Goal: Find specific page/section: Find specific page/section

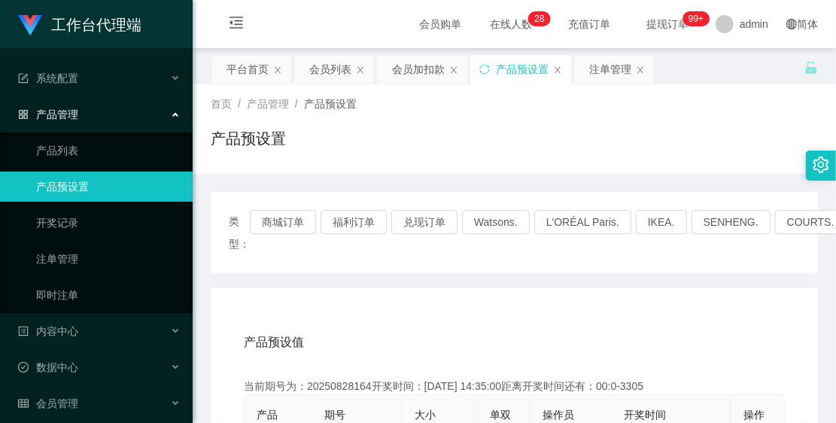
scroll to position [188, 0]
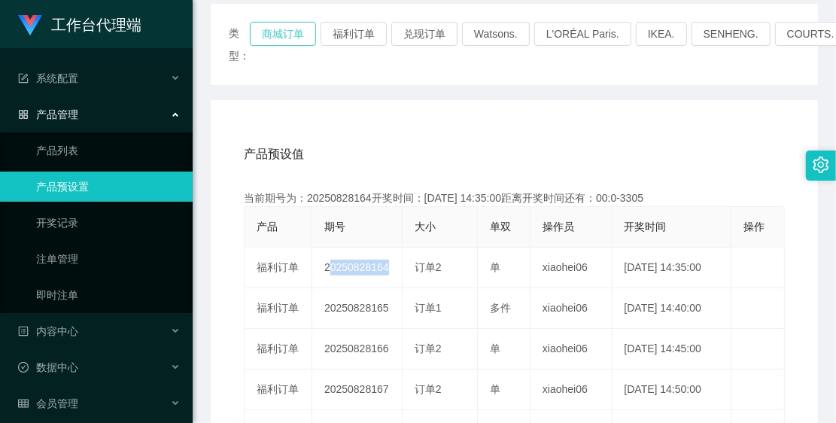
click at [284, 35] on button "商城订单" at bounding box center [283, 34] width 66 height 24
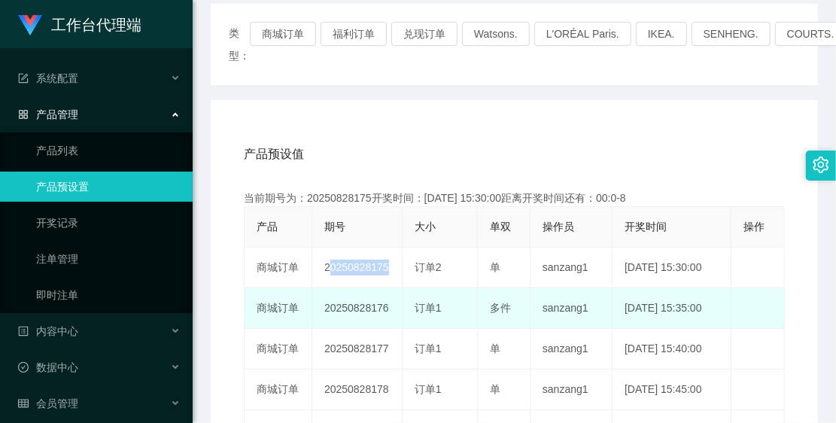
drag, startPoint x: 326, startPoint y: 302, endPoint x: 386, endPoint y: 305, distance: 60.2
click at [386, 305] on td "20250828176" at bounding box center [357, 308] width 90 height 41
copy td "20250828176"
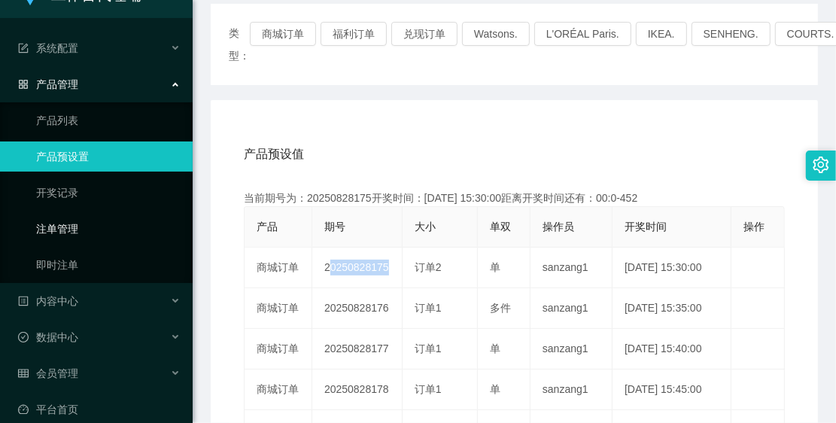
scroll to position [46, 0]
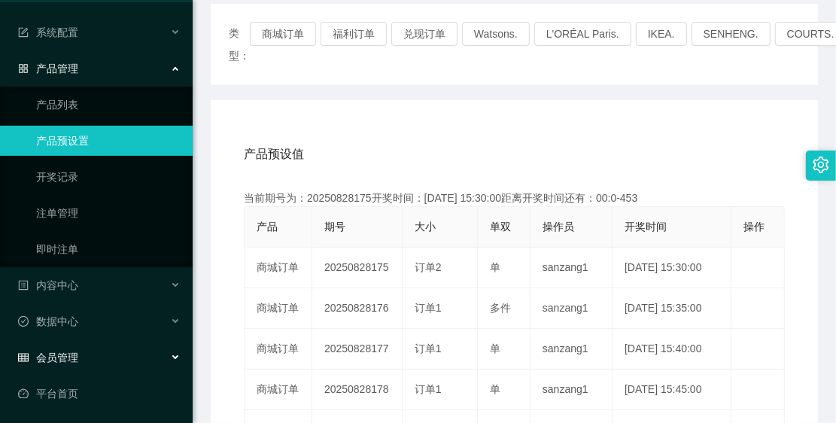
click at [85, 350] on div "会员管理" at bounding box center [96, 357] width 193 height 30
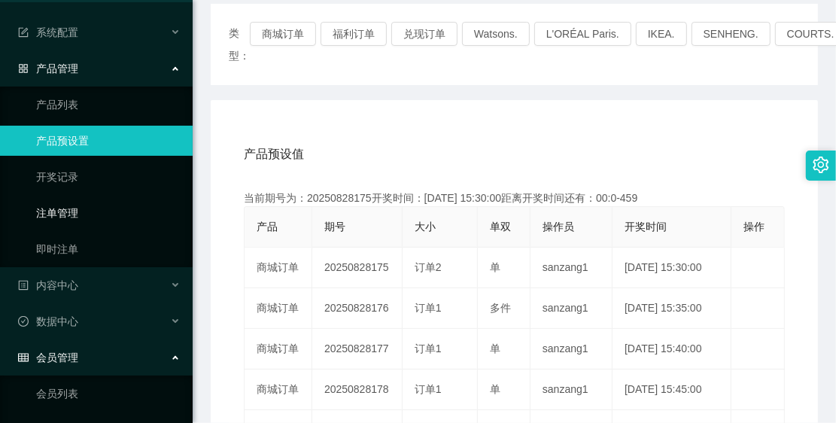
click at [84, 205] on link "注单管理" at bounding box center [108, 213] width 144 height 30
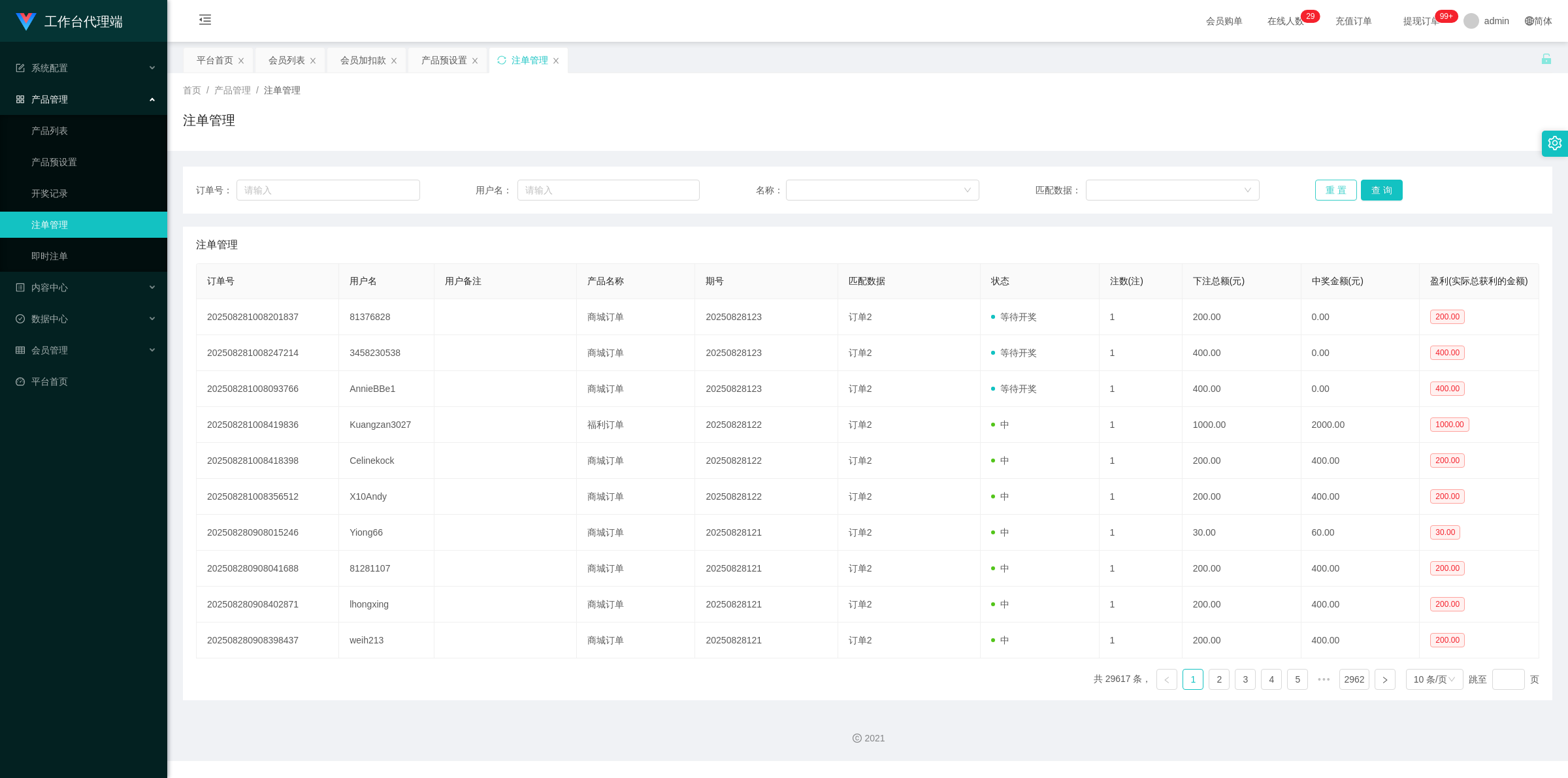
click at [725, 193] on button "重 置" at bounding box center [1336, 190] width 42 height 21
click at [725, 188] on button "查 询" at bounding box center [1382, 190] width 42 height 21
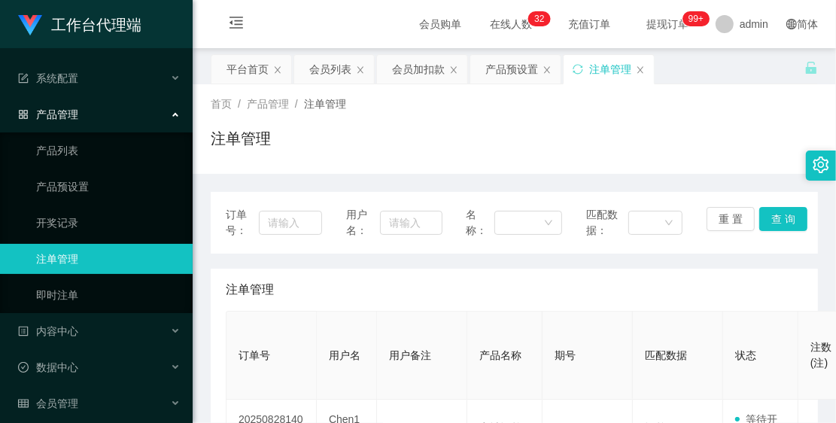
click at [414, 129] on div "注单管理" at bounding box center [514, 144] width 607 height 35
